Goal: Task Accomplishment & Management: Use online tool/utility

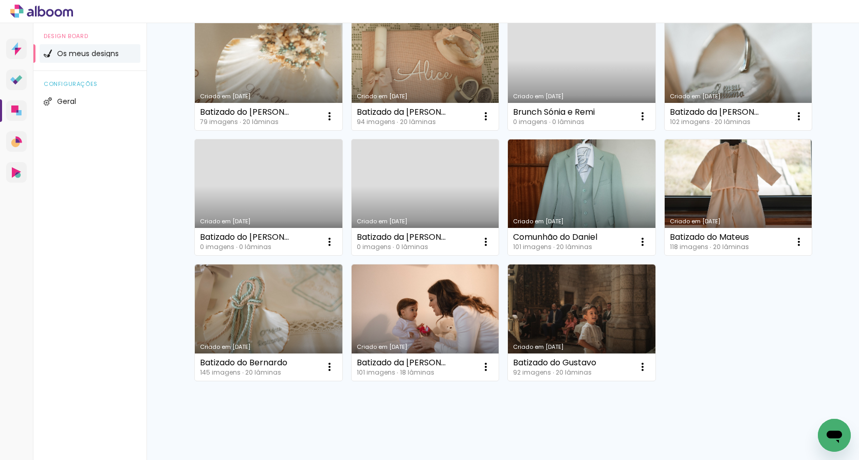
scroll to position [133, 0]
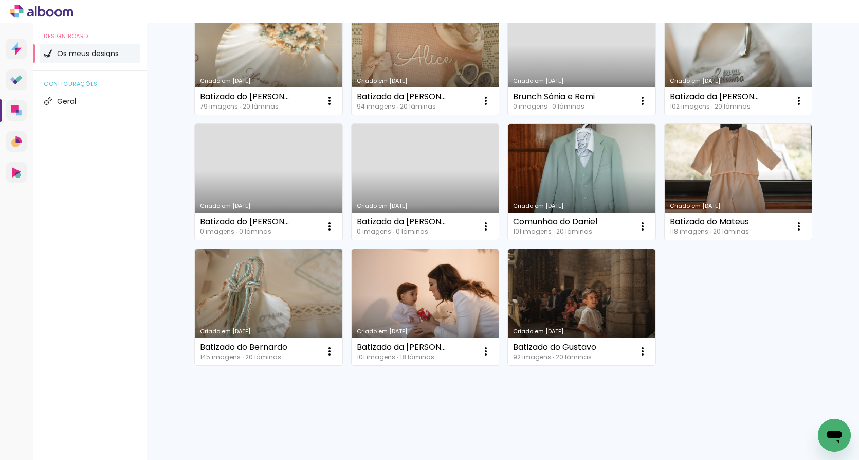
click at [284, 306] on link "Criado em [DATE]" at bounding box center [269, 307] width 148 height 116
